Goal: Information Seeking & Learning: Understand process/instructions

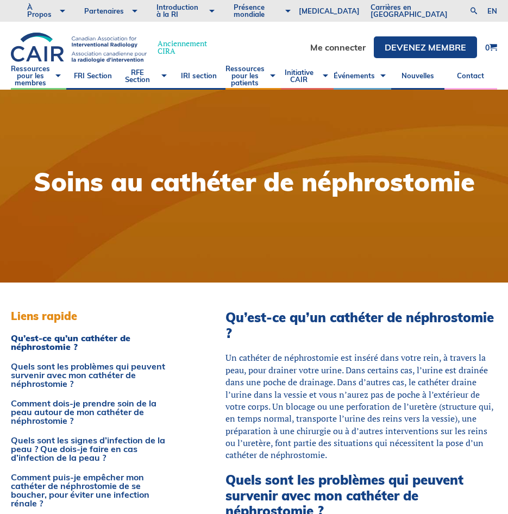
click at [354, 336] on h2 "Qu’est-ce qu’un cathéter de néphrostomie ?" at bounding box center [362, 326] width 272 height 32
drag, startPoint x: 40, startPoint y: 184, endPoint x: 496, endPoint y: 191, distance: 456.5
click at [496, 191] on div "Soins au cathéter de néphrostomie" at bounding box center [254, 186] width 508 height 193
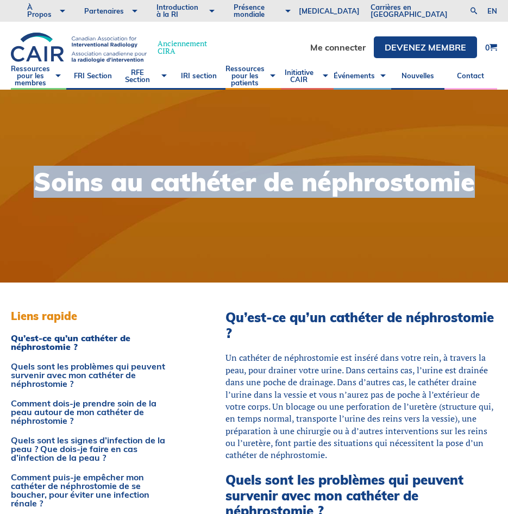
drag, startPoint x: 480, startPoint y: 185, endPoint x: 26, endPoint y: 184, distance: 454.3
click at [26, 184] on div "Soins au cathéter de néphrostomie" at bounding box center [254, 186] width 463 height 34
copy h1 "Soins au cathéter de néphrostomie"
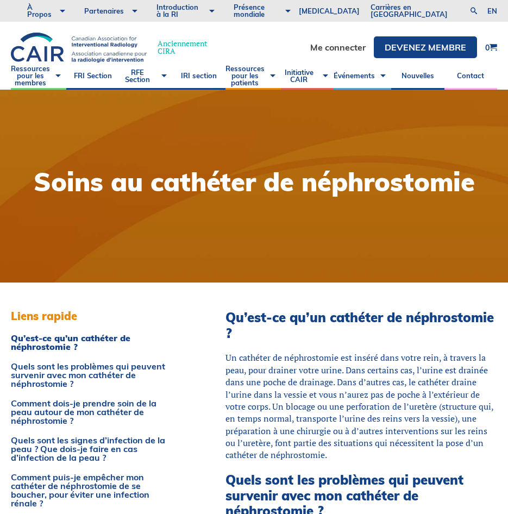
click at [297, 386] on div "Un cathéter de néphrostomie est inséré dans votre rein, à travers la peau, pour…" at bounding box center [362, 407] width 272 height 110
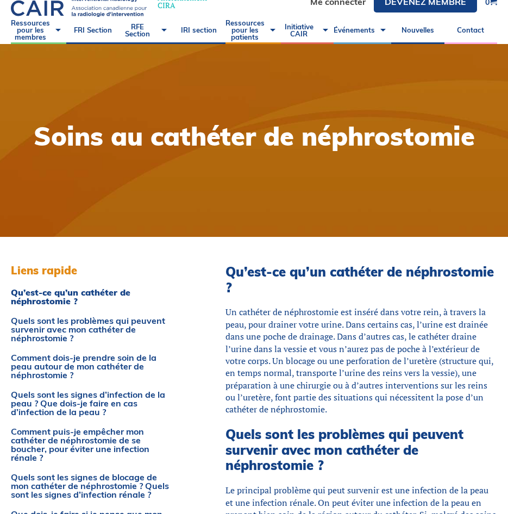
scroll to position [109, 0]
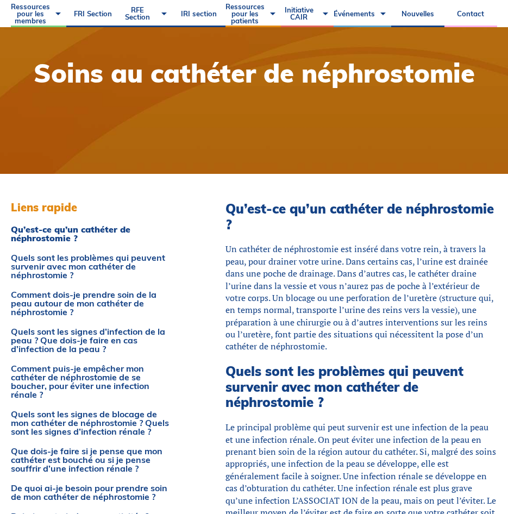
click at [259, 306] on div "Un cathéter de néphrostomie est inséré dans votre rein, à travers la peau, pour…" at bounding box center [362, 298] width 272 height 110
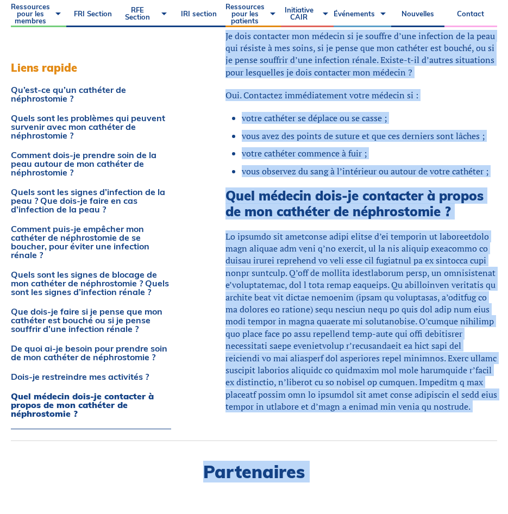
scroll to position [2424, 0]
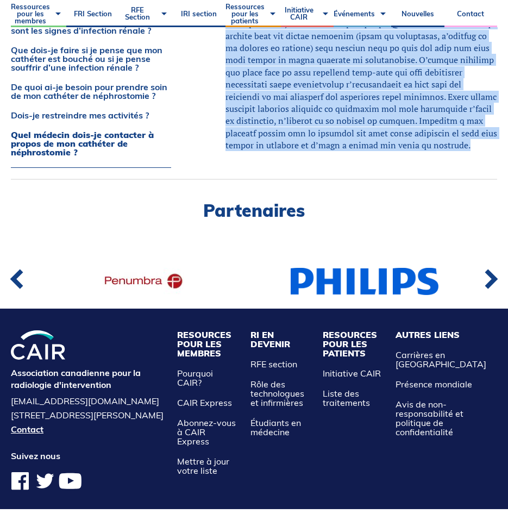
drag, startPoint x: 231, startPoint y: 207, endPoint x: 471, endPoint y: 119, distance: 255.8
copy div "l’ips-do si’am consecte ad elitseddoeiu ? Te incididu ut laboreetdolo mag aliqu…"
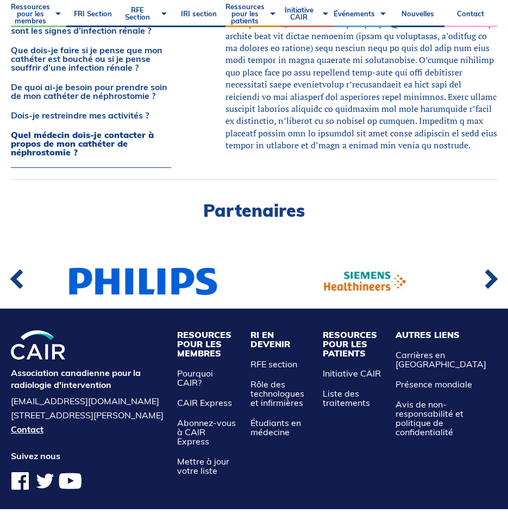
click at [362, 230] on div "Partenaires" at bounding box center [254, 244] width 508 height 102
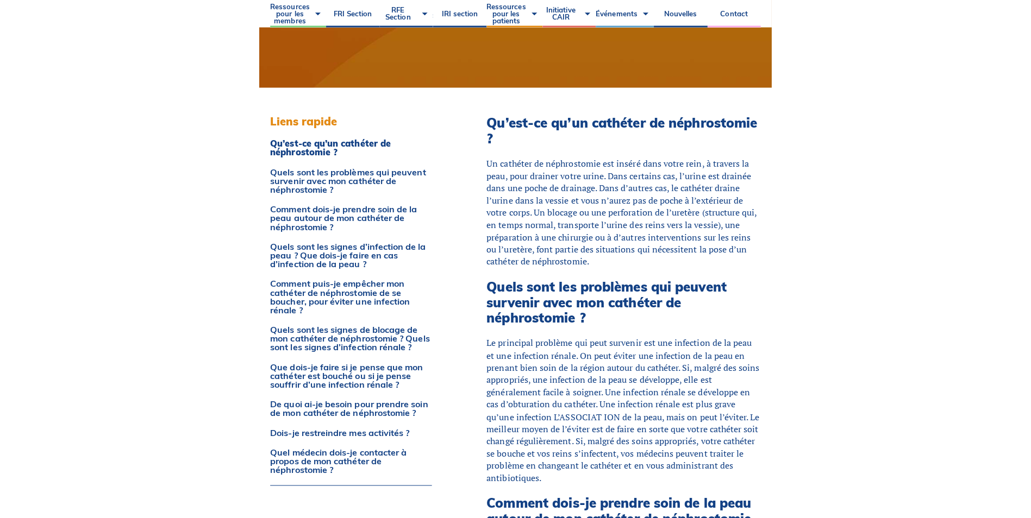
scroll to position [0, 0]
